Goal: Task Accomplishment & Management: Manage account settings

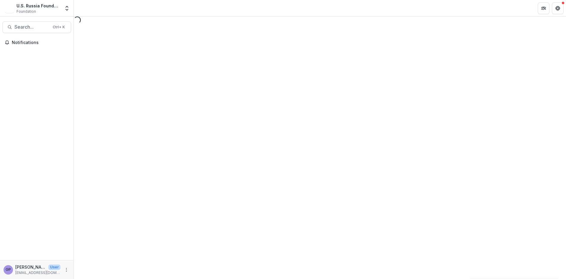
select select "********"
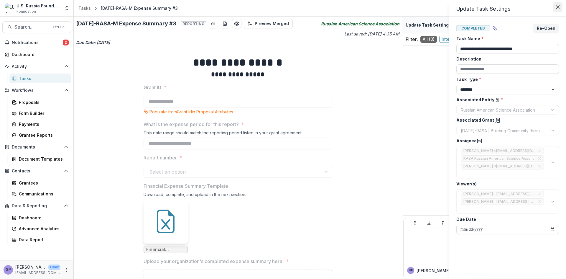
drag, startPoint x: 559, startPoint y: 6, endPoint x: 545, endPoint y: 34, distance: 31.9
click at [559, 6] on icon "Close" at bounding box center [558, 7] width 4 height 4
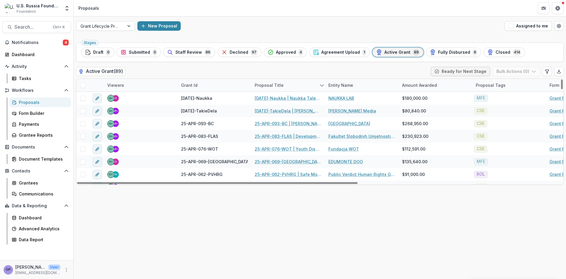
drag, startPoint x: 393, startPoint y: 50, endPoint x: 375, endPoint y: 57, distance: 18.8
click at [393, 50] on span "Active Grant" at bounding box center [397, 52] width 26 height 5
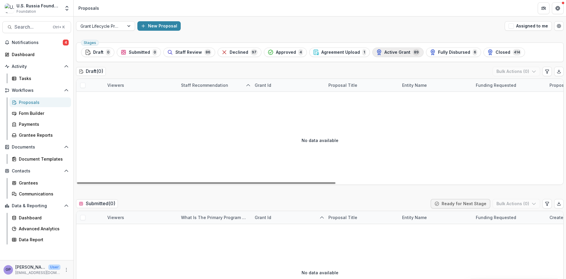
click at [390, 50] on span "Active Grant" at bounding box center [397, 52] width 26 height 5
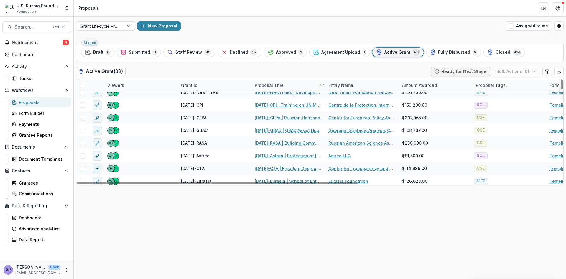
scroll to position [688, 0]
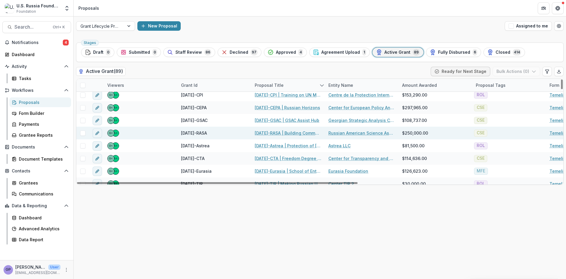
click at [268, 130] on link "[DATE]-RASA | Building Community through T-invariant: A Media Platform for [DEM…" at bounding box center [288, 133] width 67 height 6
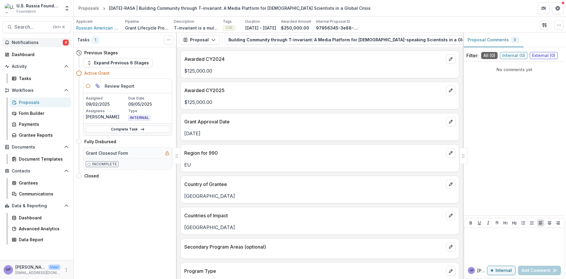
click at [67, 42] on span "4" at bounding box center [66, 43] width 6 height 6
click at [300, 59] on p "Awarded CY2024" at bounding box center [313, 58] width 259 height 7
click at [213, 41] on polyline "button" at bounding box center [213, 40] width 3 height 2
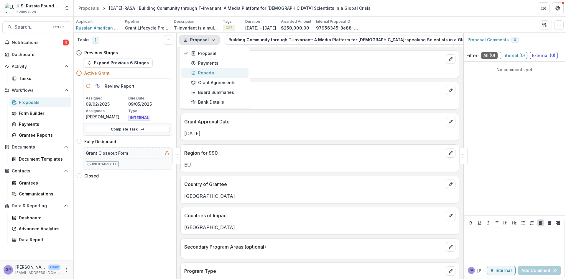
click at [206, 71] on div "Reports" at bounding box center [218, 73] width 54 height 6
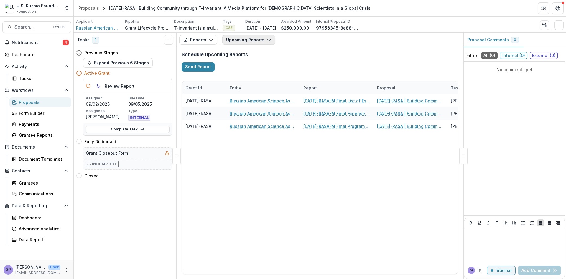
click at [267, 40] on icon "button" at bounding box center [269, 39] width 5 height 5
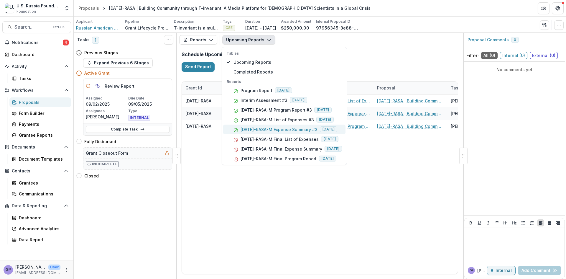
click at [293, 130] on p "[DATE]-RASA-M Expense Summary #3" at bounding box center [279, 129] width 77 height 6
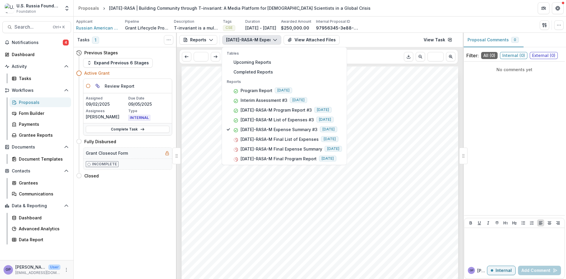
click at [396, 156] on div "Submission Responses Financial Report Expense Summary Grant ID [DATE]-RASA What…" at bounding box center [320, 261] width 277 height 391
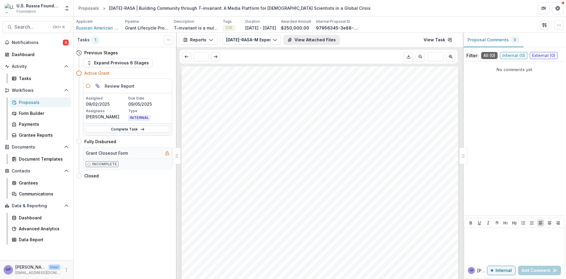
click at [313, 40] on button "View Attached Files" at bounding box center [312, 39] width 56 height 9
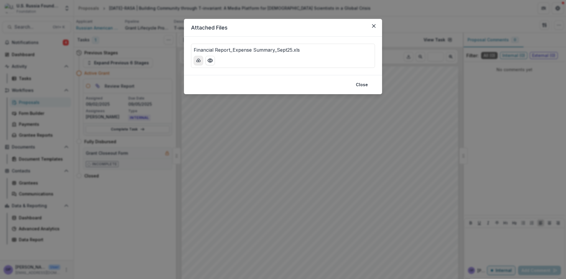
click at [196, 60] on icon "download-button" at bounding box center [198, 60] width 5 height 5
click at [374, 26] on icon "Close" at bounding box center [374, 26] width 4 height 4
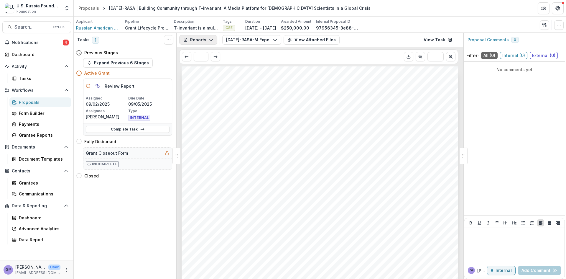
click at [212, 39] on icon "button" at bounding box center [211, 39] width 5 height 5
click at [276, 41] on icon "button" at bounding box center [275, 39] width 5 height 5
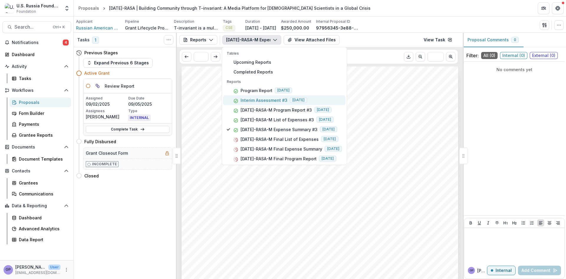
click at [272, 98] on p "Interim Assessment #3" at bounding box center [264, 100] width 47 height 6
click at [385, 150] on div "Submission Responses INTERIM ASSESSMENT FORM Grant ID [DATE]-RASA Assessment Nu…" at bounding box center [320, 261] width 277 height 391
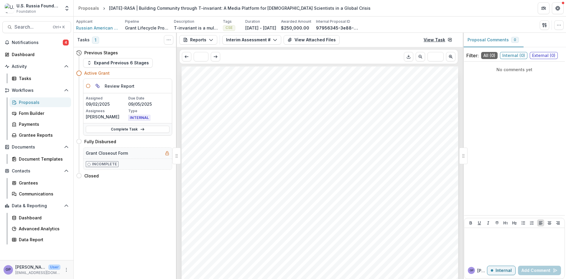
click at [438, 40] on link "View Task" at bounding box center [438, 39] width 36 height 9
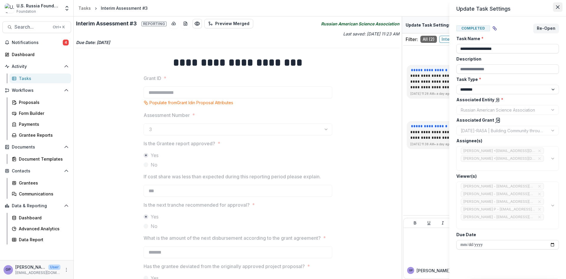
click at [560, 6] on button "Close" at bounding box center [557, 6] width 9 height 9
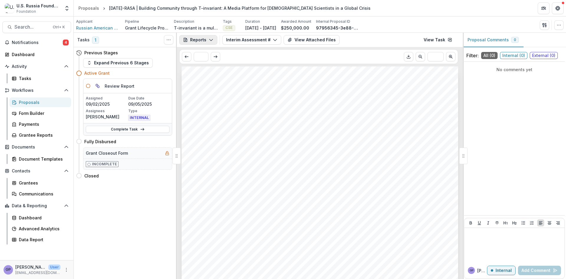
click at [212, 40] on icon "button" at bounding box center [211, 39] width 5 height 5
click at [211, 63] on div "Payments" at bounding box center [218, 63] width 54 height 6
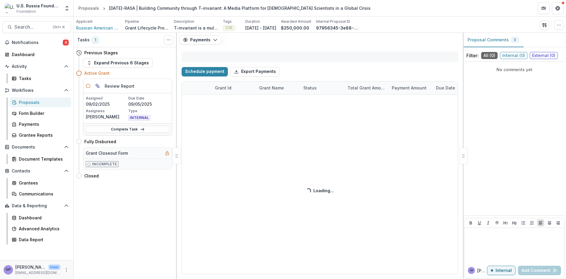
select select "****"
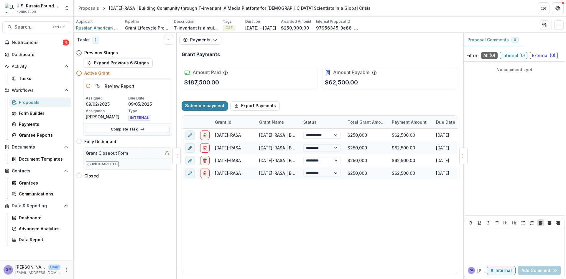
select select "****"
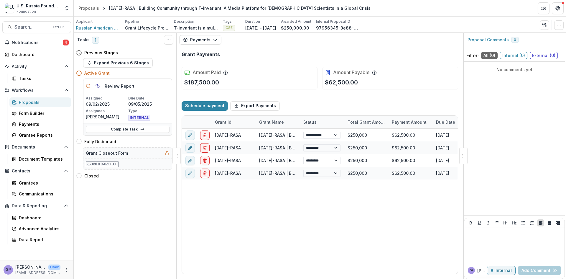
select select "****"
click at [91, 27] on span "Russian American Science Association" at bounding box center [98, 28] width 44 height 6
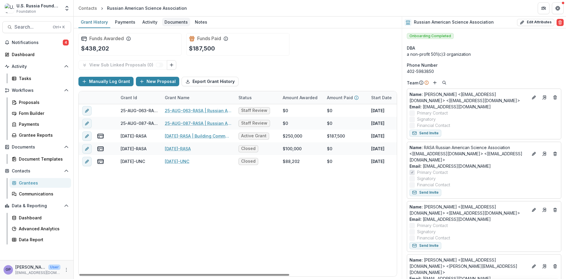
click at [180, 22] on div "Documents" at bounding box center [176, 22] width 28 height 9
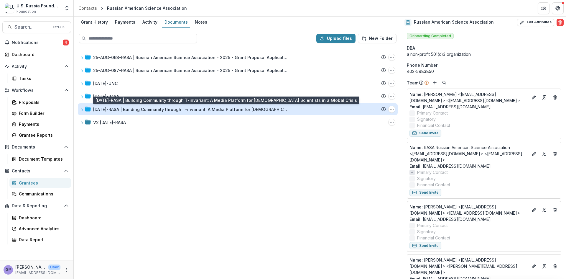
click at [105, 109] on div "[DATE]-RASA | Building Community through T-invariant: A Media Platform for [DEM…" at bounding box center [190, 109] width 195 height 6
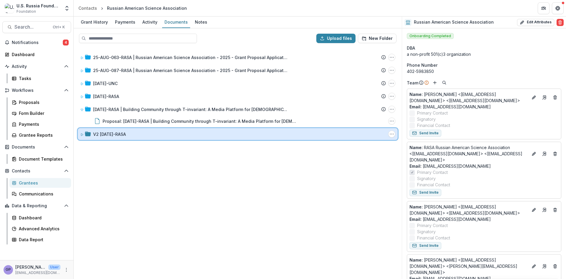
click at [82, 136] on icon at bounding box center [82, 135] width 4 height 4
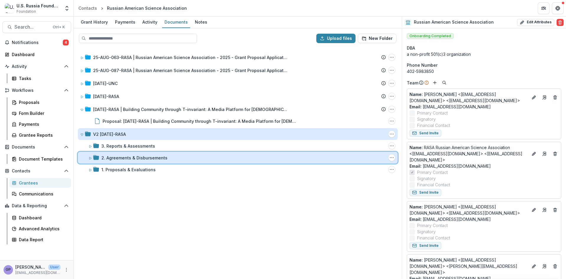
click at [89, 158] on icon at bounding box center [90, 158] width 4 height 4
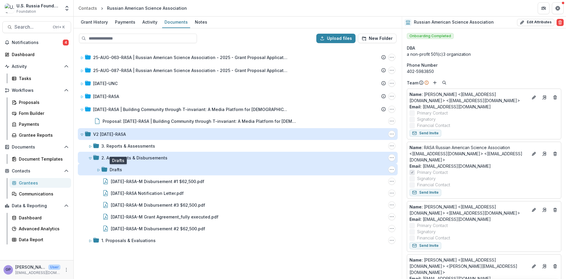
click at [113, 170] on div "Drafts" at bounding box center [116, 169] width 12 height 6
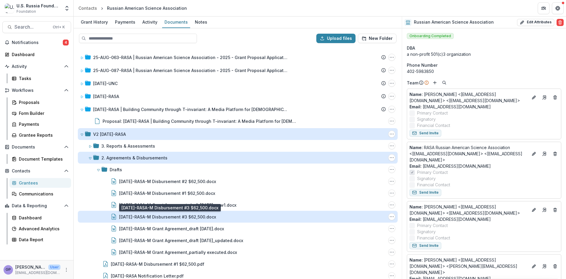
click at [179, 215] on div "23-DEC-34-RASA-M Disbursement #3 $62,500.docx" at bounding box center [167, 216] width 97 height 6
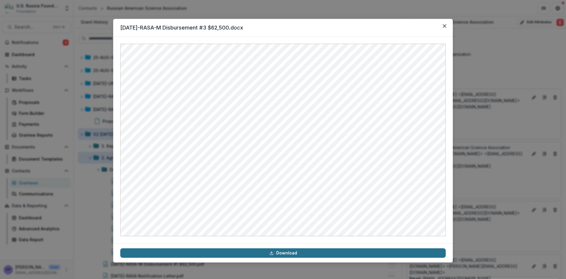
click at [290, 252] on link "Download" at bounding box center [282, 252] width 325 height 9
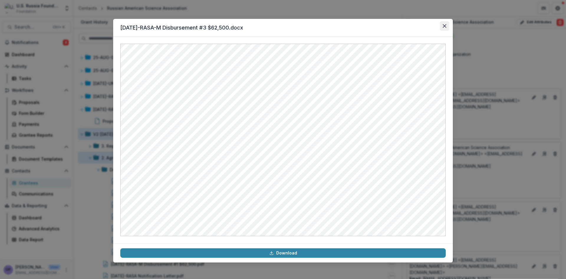
click at [446, 25] on icon "Close" at bounding box center [445, 26] width 4 height 4
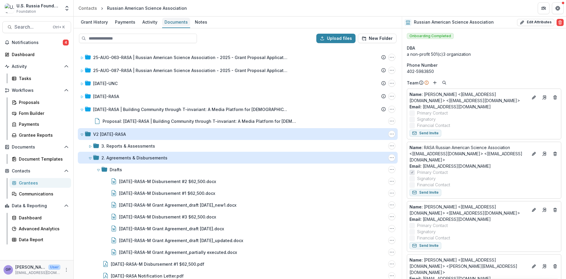
click at [175, 21] on div "Documents" at bounding box center [176, 22] width 28 height 9
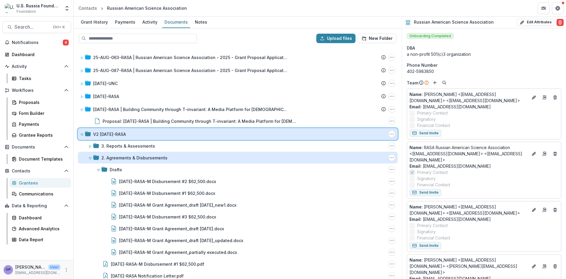
click at [83, 133] on icon at bounding box center [82, 135] width 4 height 4
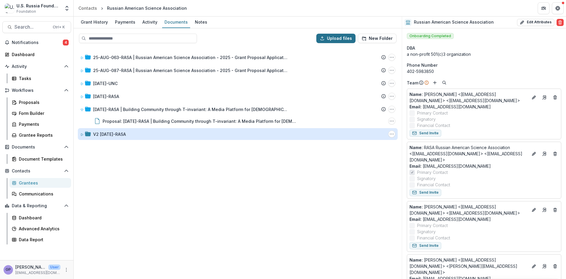
click at [335, 39] on button "Upload files" at bounding box center [335, 38] width 39 height 9
type input "**********"
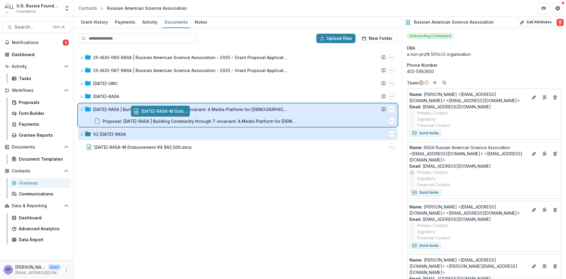
drag, startPoint x: 119, startPoint y: 147, endPoint x: 172, endPoint y: 112, distance: 63.8
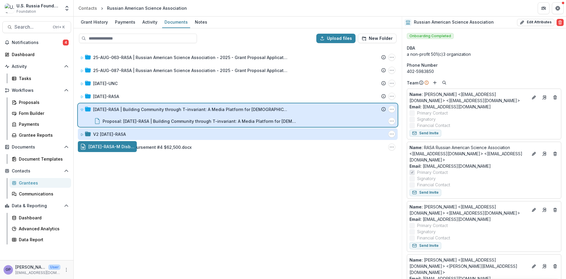
click at [172, 112] on div "Upload files New Folder 25-AUG-063-RASA | Russian American Science Association …" at bounding box center [238, 153] width 328 height 250
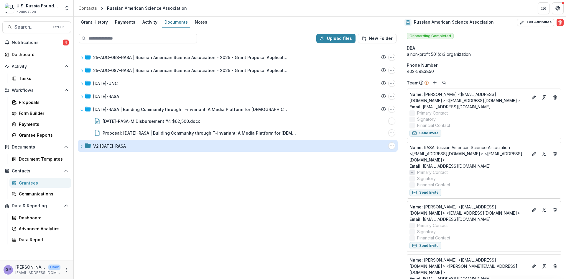
click at [221, 217] on div "25-AUG-063-RASA | Russian American Science Association - 2025 - Grant Proposal …" at bounding box center [237, 163] width 327 height 230
click at [31, 101] on div "Proposals" at bounding box center [42, 102] width 47 height 6
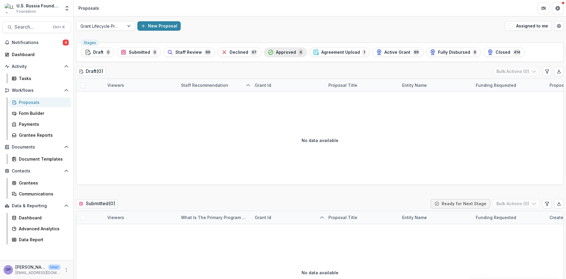
click at [279, 52] on span "Approved" at bounding box center [286, 52] width 20 height 5
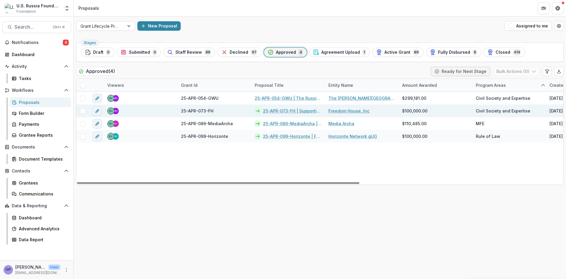
click at [278, 110] on link "25-APR-073-FH | Supporting Relocated Civic Activists" at bounding box center [292, 111] width 58 height 6
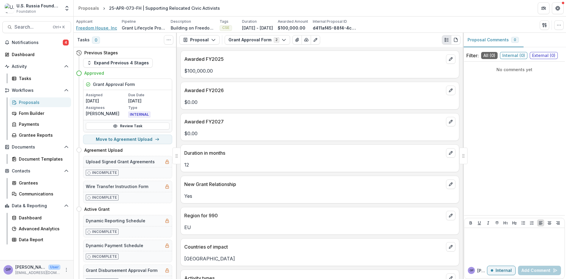
click at [93, 25] on span "Freedom House, Inc" at bounding box center [96, 28] width 41 height 6
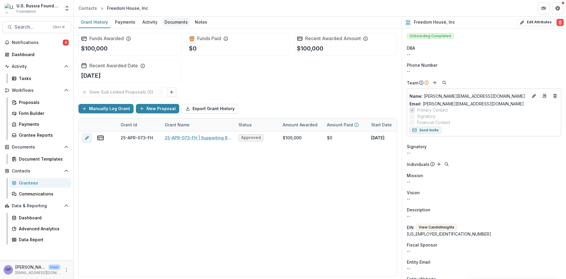
click at [180, 21] on div "Documents" at bounding box center [176, 22] width 28 height 9
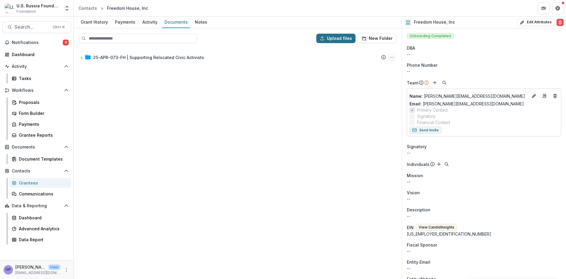
click at [331, 37] on button "Upload files" at bounding box center [335, 38] width 39 height 9
type input "**********"
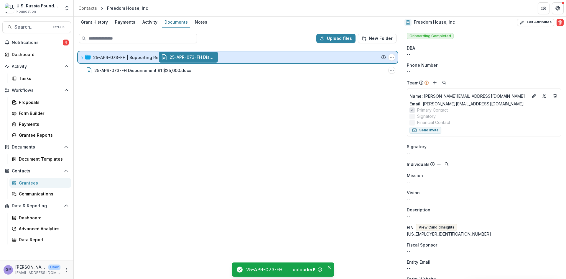
drag, startPoint x: 98, startPoint y: 69, endPoint x: 179, endPoint y: 56, distance: 82.1
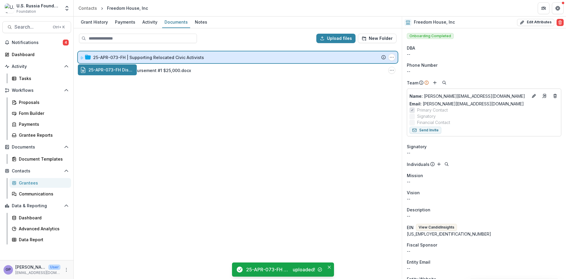
click at [179, 56] on div "Upload files New Folder 25-APR-073-FH | Supporting Relocated Civic Activists Su…" at bounding box center [238, 153] width 328 height 250
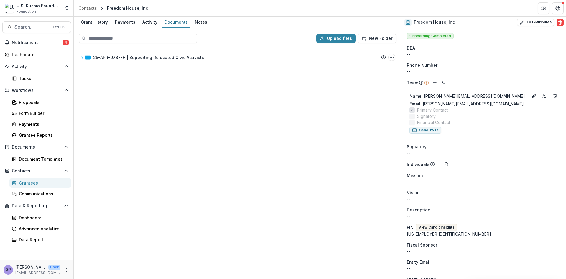
drag, startPoint x: 129, startPoint y: 172, endPoint x: 124, endPoint y: 161, distance: 11.7
click at [129, 172] on div "25-APR-073-FH | Supporting Relocated Civic Activists Submission Temelio Proposa…" at bounding box center [237, 163] width 327 height 230
click at [24, 101] on div "Proposals" at bounding box center [42, 102] width 47 height 6
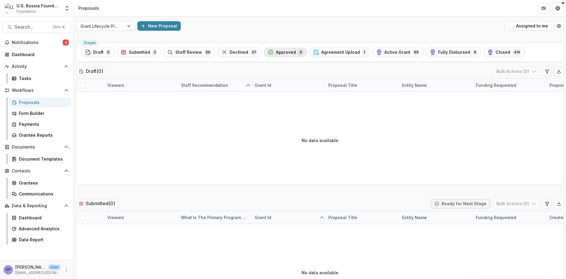
click at [282, 52] on span "Approved" at bounding box center [286, 52] width 20 height 5
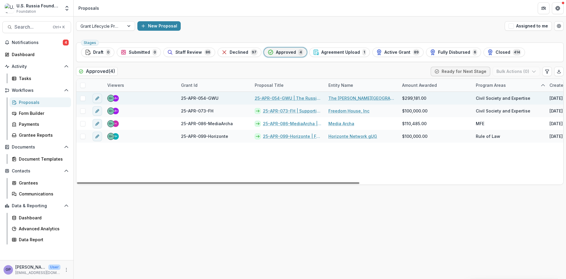
click at [269, 97] on link "25-APR-054-GWU | The Russia Program Educational Platform" at bounding box center [288, 98] width 67 height 6
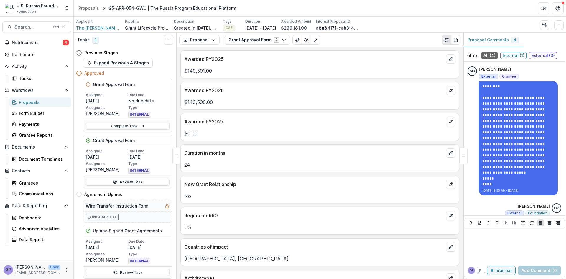
click at [91, 27] on span "The [PERSON_NAME][GEOGRAPHIC_DATA][US_STATE]" at bounding box center [98, 28] width 44 height 6
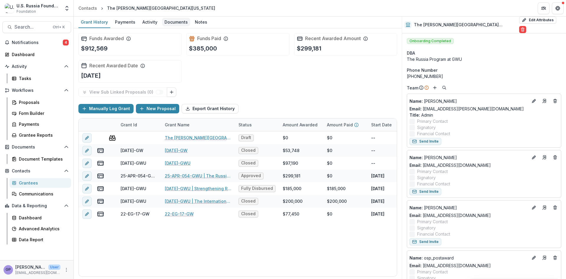
click at [171, 21] on div "Documents" at bounding box center [176, 22] width 28 height 9
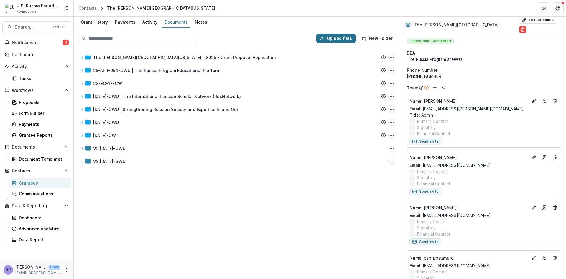
click at [334, 37] on button "Upload files" at bounding box center [335, 38] width 39 height 9
type input "**********"
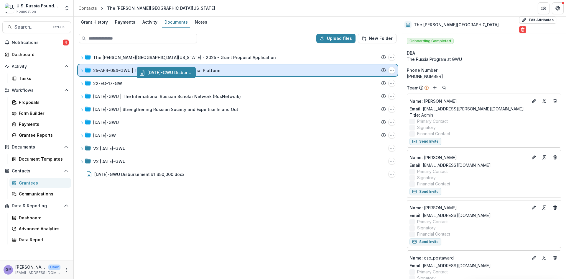
drag, startPoint x: 106, startPoint y: 174, endPoint x: 165, endPoint y: 73, distance: 117.1
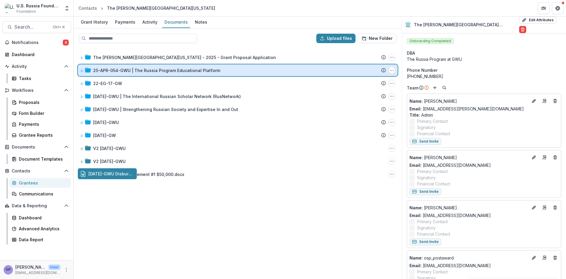
click at [165, 73] on div "Upload files New Folder The George Washington University - 2025 - Grant Proposa…" at bounding box center [238, 153] width 328 height 250
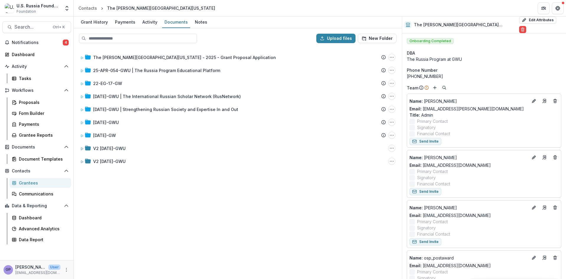
click at [302, 215] on div "The George Washington University - 2025 - Grant Proposal Application Submission…" at bounding box center [237, 163] width 327 height 230
click at [25, 100] on div "Proposals" at bounding box center [42, 102] width 47 height 6
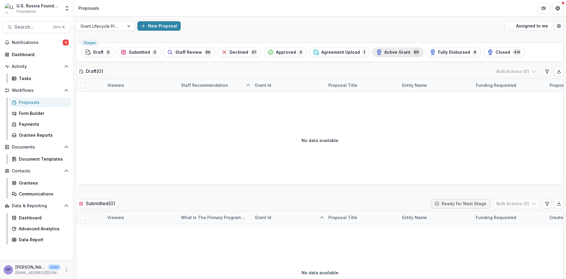
click at [393, 52] on span "Active Grant" at bounding box center [397, 52] width 26 height 5
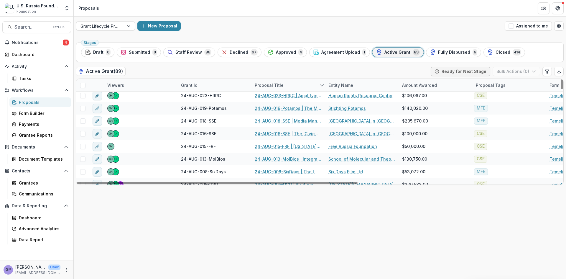
scroll to position [511, 0]
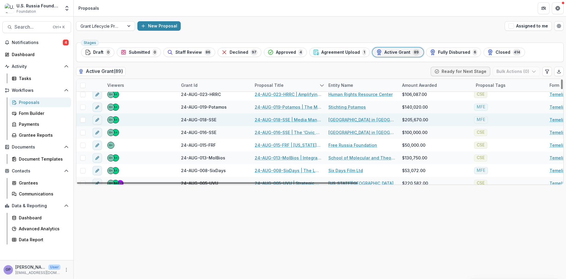
click at [282, 119] on link "24-AUG-018-SSE | Media Management for Russian media in exile: Countering Censor…" at bounding box center [288, 119] width 67 height 6
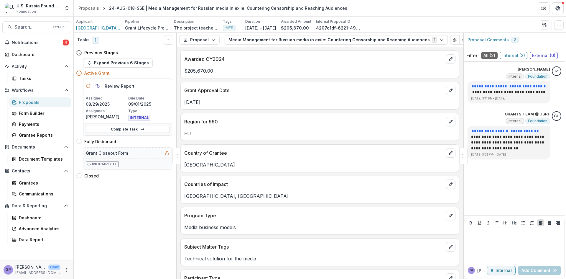
click at [86, 28] on span "[GEOGRAPHIC_DATA] in [GEOGRAPHIC_DATA]" at bounding box center [98, 28] width 44 height 6
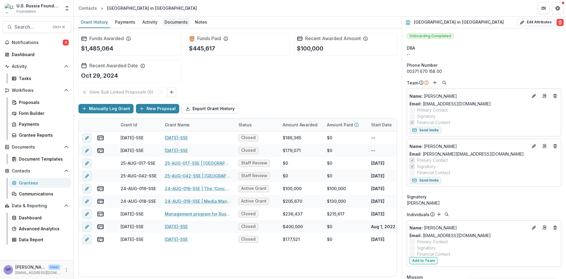
click at [176, 20] on div "Documents" at bounding box center [176, 22] width 28 height 9
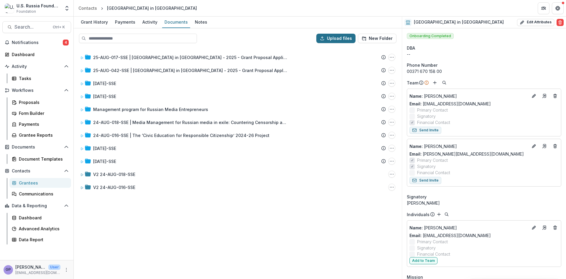
click at [337, 37] on button "Upload files" at bounding box center [335, 38] width 39 height 9
type input "**********"
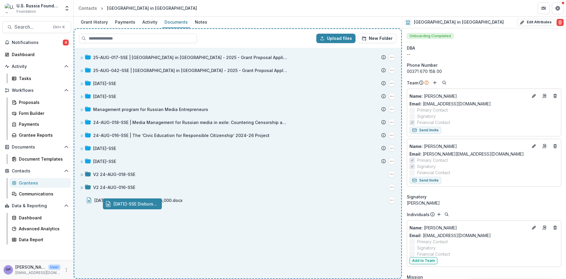
drag, startPoint x: 131, startPoint y: 200, endPoint x: 157, endPoint y: 204, distance: 25.6
click at [157, 204] on div "Upload files New Folder 25-AUG-017-SSE | Stockholm School of Economics in Riga …" at bounding box center [238, 153] width 328 height 250
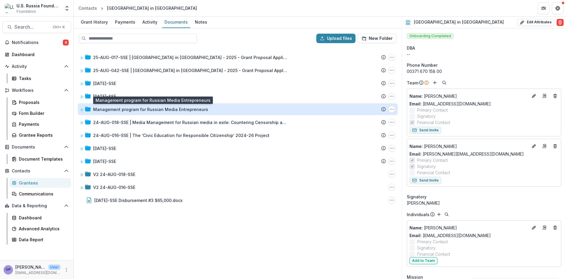
click at [159, 109] on div "Management program for Russian Media Entrepreneurs" at bounding box center [150, 109] width 115 height 6
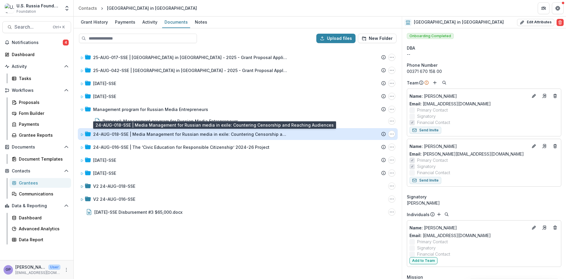
click at [156, 134] on div "24-AUG-018-SSE | Media Management for Russian media in exile: Countering Censor…" at bounding box center [190, 134] width 195 height 6
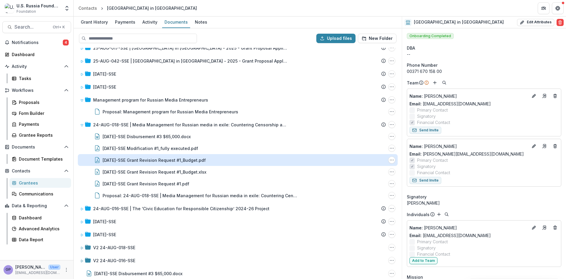
scroll to position [14, 0]
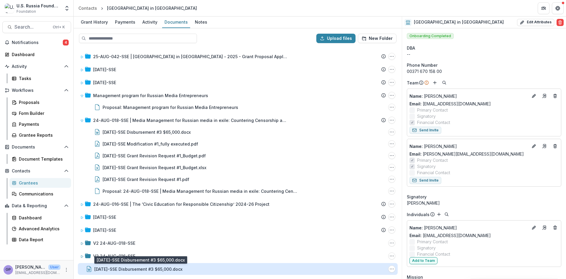
click at [124, 267] on div "24-AUG-18-SSE Disbursement #3 $65,000.docx" at bounding box center [138, 269] width 88 height 6
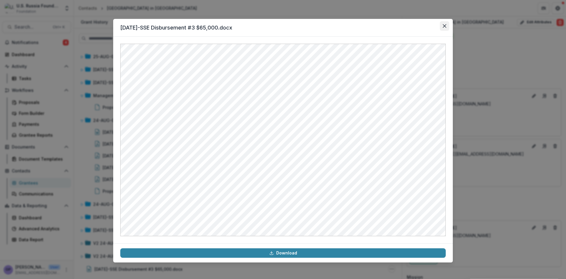
click at [449, 26] on button "Close" at bounding box center [444, 25] width 9 height 9
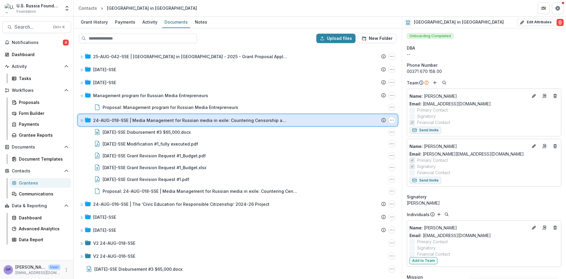
click at [81, 120] on icon at bounding box center [82, 121] width 2 height 2
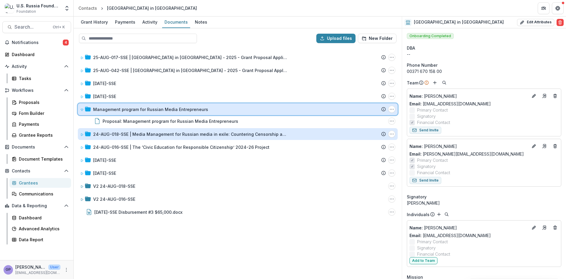
click at [81, 111] on icon at bounding box center [82, 110] width 4 height 4
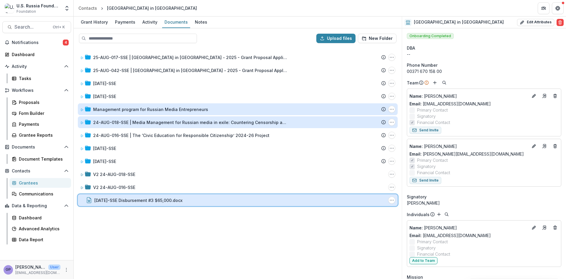
drag, startPoint x: 392, startPoint y: 202, endPoint x: 387, endPoint y: 200, distance: 5.2
click at [387, 200] on div "24-AUG-18-SSE Disbursement #3 $65,000.docx File Options Download Rename Delete" at bounding box center [238, 200] width 320 height 12
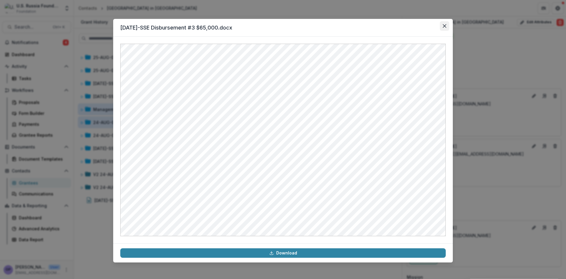
click at [445, 22] on button "Close" at bounding box center [444, 25] width 9 height 9
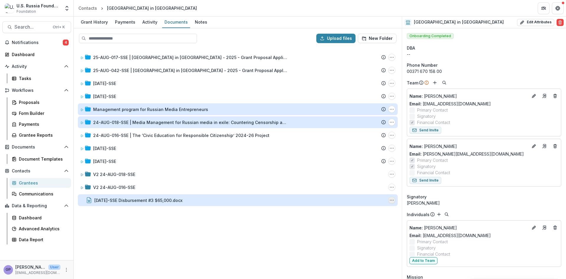
click at [392, 199] on icon "24-AUG-18-SSE Disbursement #3 $65,000.docx Options" at bounding box center [391, 200] width 5 height 5
click at [344, 239] on button "Delete" at bounding box center [362, 241] width 63 height 10
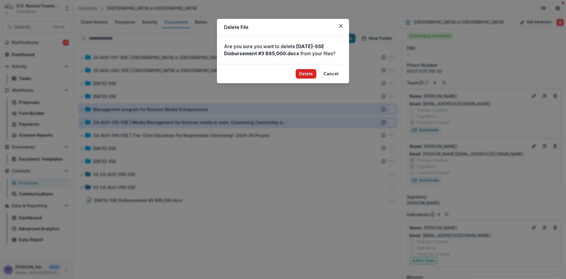
click at [306, 72] on button "Delete" at bounding box center [306, 73] width 21 height 9
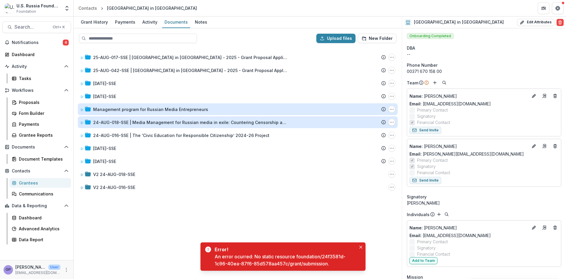
drag, startPoint x: 157, startPoint y: 235, endPoint x: 193, endPoint y: 262, distance: 44.8
click at [157, 235] on div "25-AUG-017-SSE | Stockholm School of Economics in Riga - 2025 - Grant Proposal …" at bounding box center [237, 163] width 327 height 230
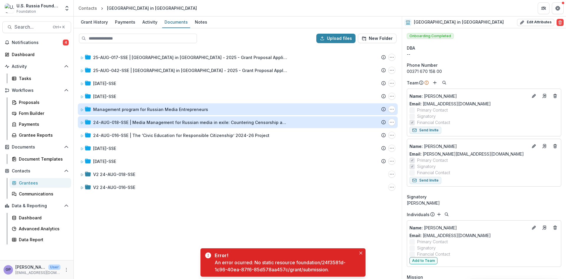
click at [136, 219] on div "25-AUG-017-SSE | Stockholm School of Economics in Riga - 2025 - Grant Proposal …" at bounding box center [237, 163] width 327 height 230
click at [362, 252] on button "Close" at bounding box center [360, 252] width 7 height 7
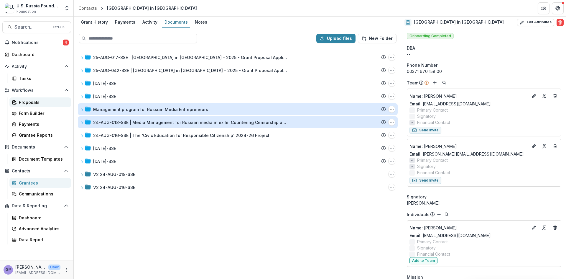
click at [28, 101] on div "Proposals" at bounding box center [42, 102] width 47 height 6
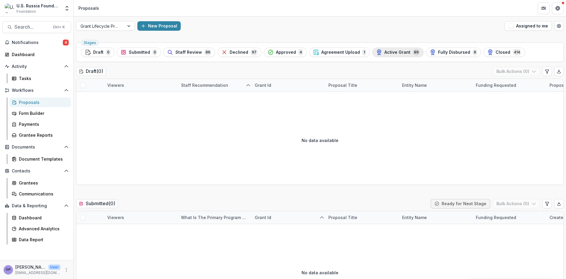
click at [398, 53] on span "Active Grant" at bounding box center [397, 52] width 26 height 5
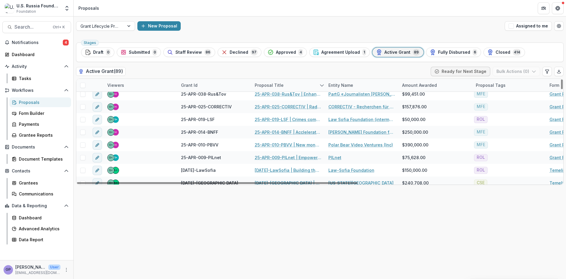
scroll to position [187, 0]
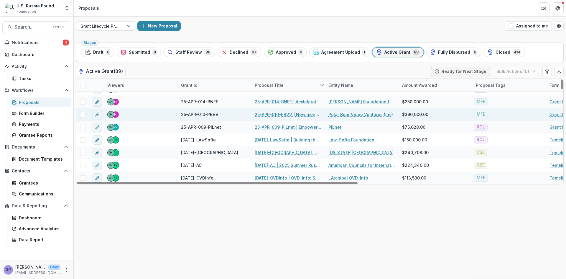
click at [274, 116] on link "25-APR-010-PBVV | New monetisation and revenue stream strategy for the Russian …" at bounding box center [288, 114] width 67 height 6
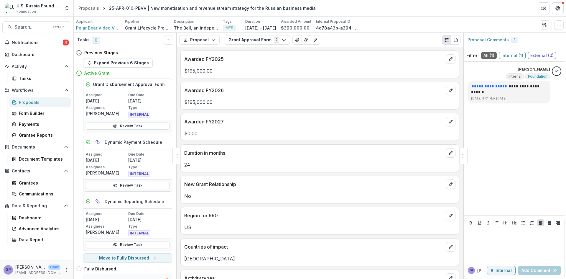
click at [102, 26] on span "Polar Bear Video Ventures (Inc)" at bounding box center [98, 28] width 44 height 6
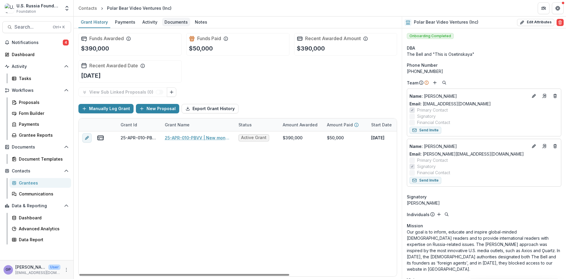
click at [172, 22] on div "Documents" at bounding box center [176, 22] width 28 height 9
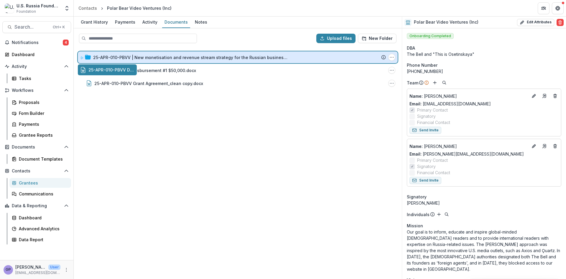
drag, startPoint x: 125, startPoint y: 70, endPoint x: 152, endPoint y: 60, distance: 28.6
click at [152, 60] on div "Upload files New Folder 25-APR-010-PBVV | New monetisation and revenue stream s…" at bounding box center [238, 153] width 328 height 250
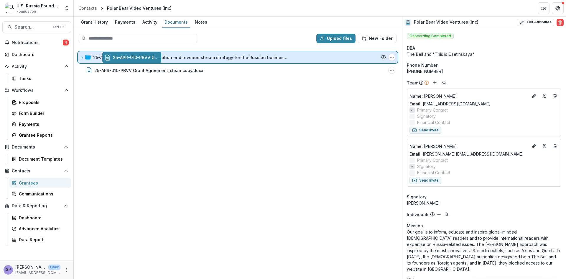
drag, startPoint x: 136, startPoint y: 68, endPoint x: 161, endPoint y: 56, distance: 27.4
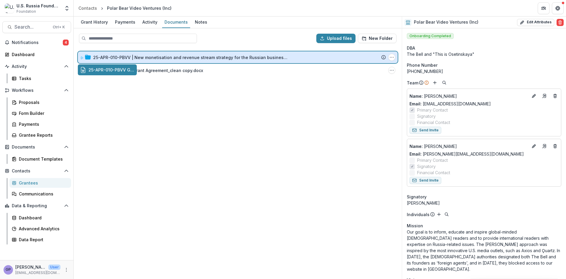
click at [161, 56] on div "Upload files New Folder 25-APR-010-PBVV | New monetisation and revenue stream s…" at bounding box center [238, 153] width 328 height 250
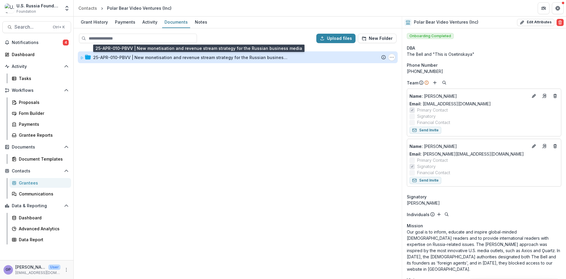
click at [155, 55] on div "25-APR-010-PBVV | New monetisation and revenue stream strategy for the Russian …" at bounding box center [190, 57] width 195 height 6
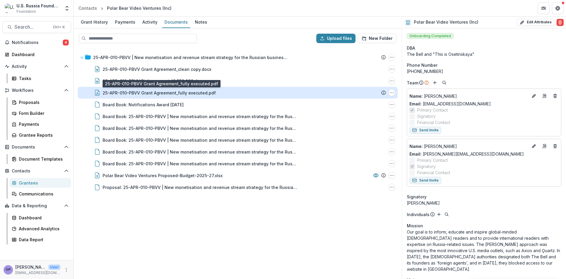
click at [185, 90] on div "25-APR-010-PBVV Grant Agreement_fully executed.pdf" at bounding box center [159, 93] width 113 height 6
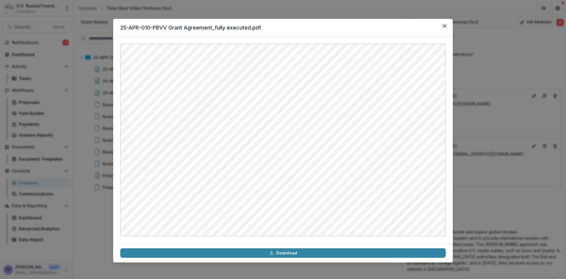
click at [350, 7] on div "25-APR-010-PBVV Grant Agreement_fully executed.pdf Download" at bounding box center [283, 139] width 566 height 279
